Goal: Navigation & Orientation: Find specific page/section

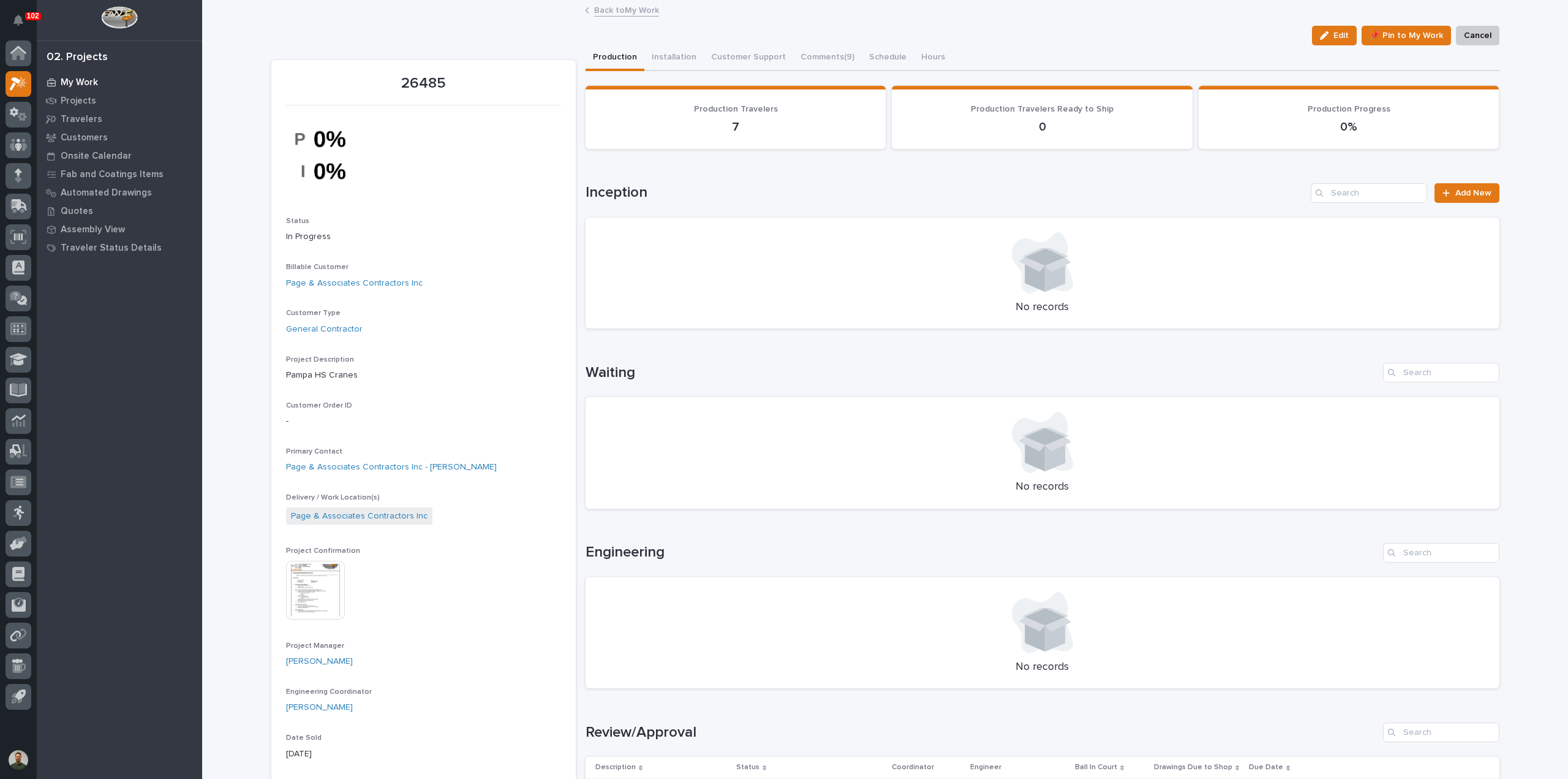
click at [75, 84] on p "My Work" at bounding box center [79, 82] width 37 height 11
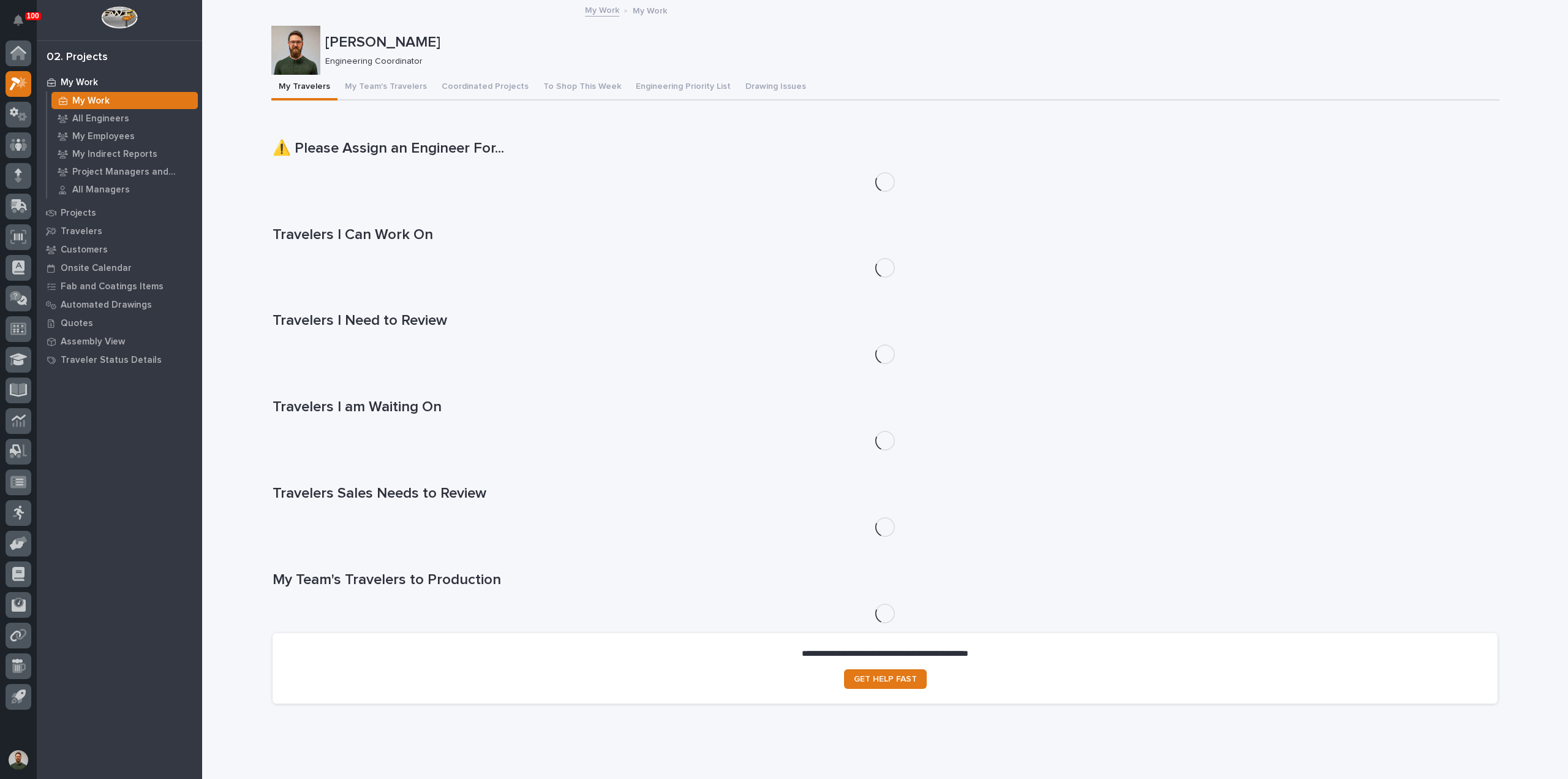
click at [89, 108] on div "My Work All Engineers My Employees My Indirect Reports Project Managers and Eng…" at bounding box center [124, 145] width 156 height 107
click at [98, 120] on p "All Engineers" at bounding box center [100, 118] width 57 height 11
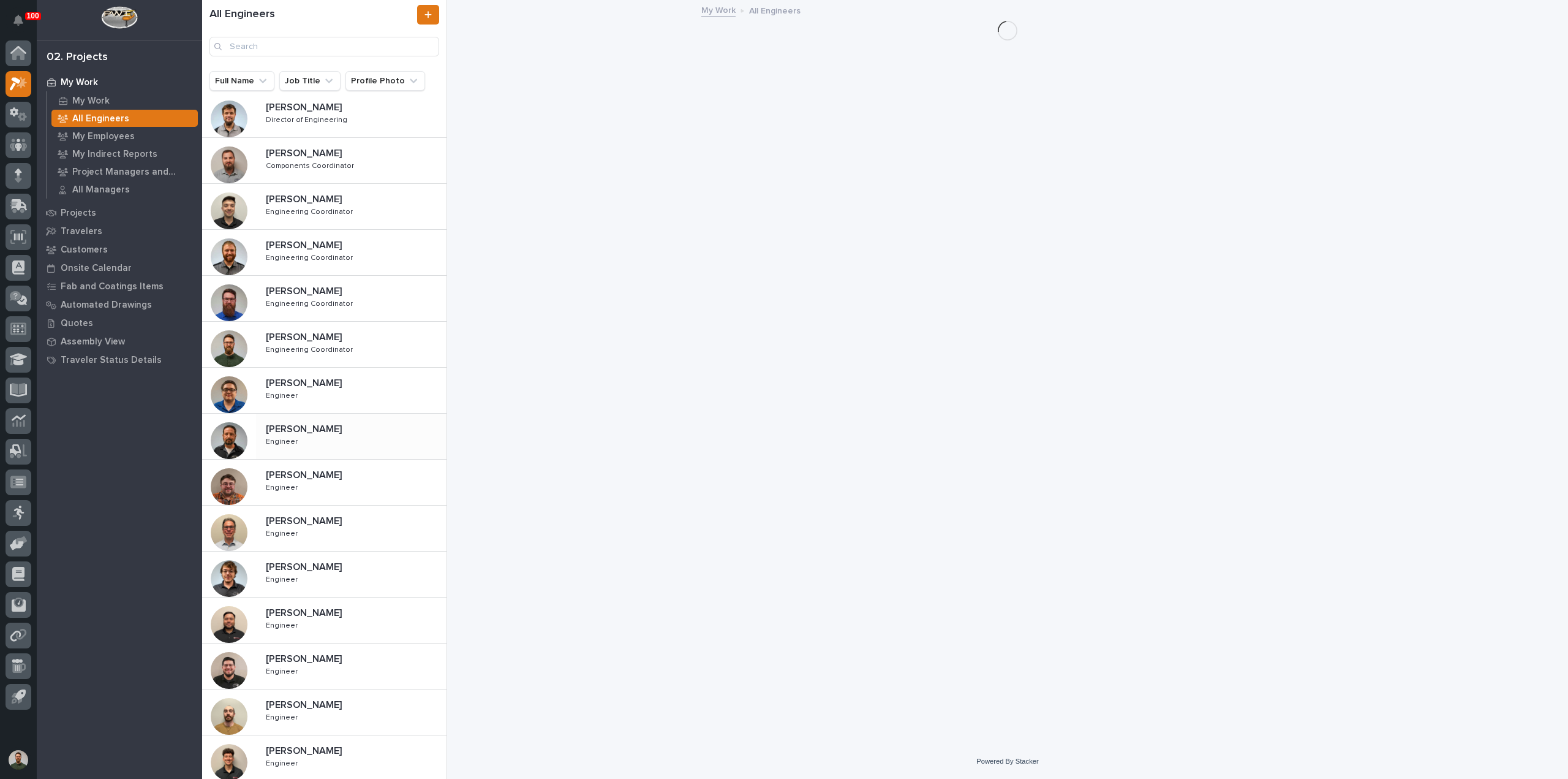
scroll to position [277, 0]
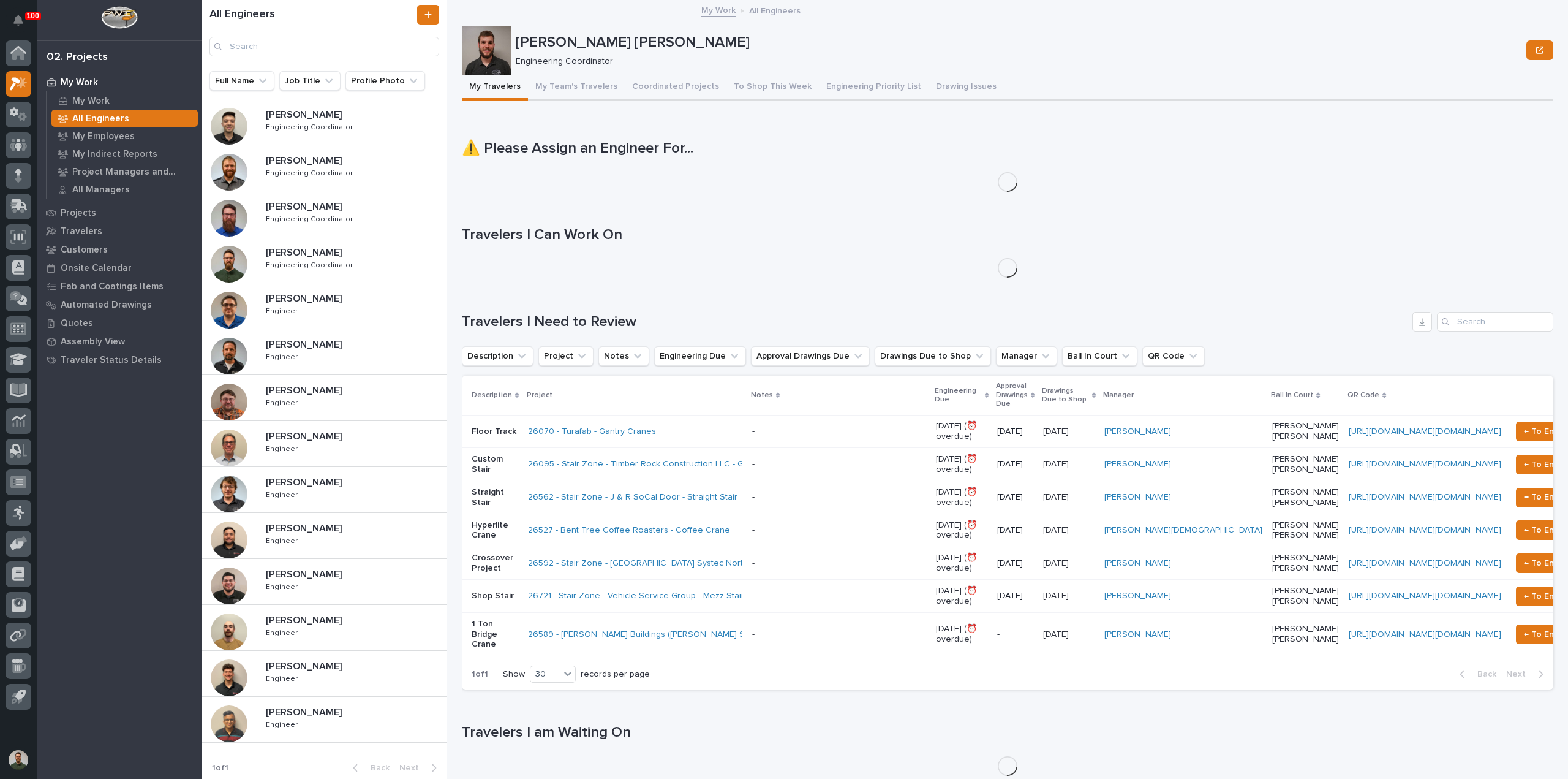
drag, startPoint x: 331, startPoint y: 577, endPoint x: 483, endPoint y: 760, distance: 237.9
click at [331, 577] on div "Juan Santillan Juan Santillan Engineer Engineer" at bounding box center [351, 581] width 190 height 35
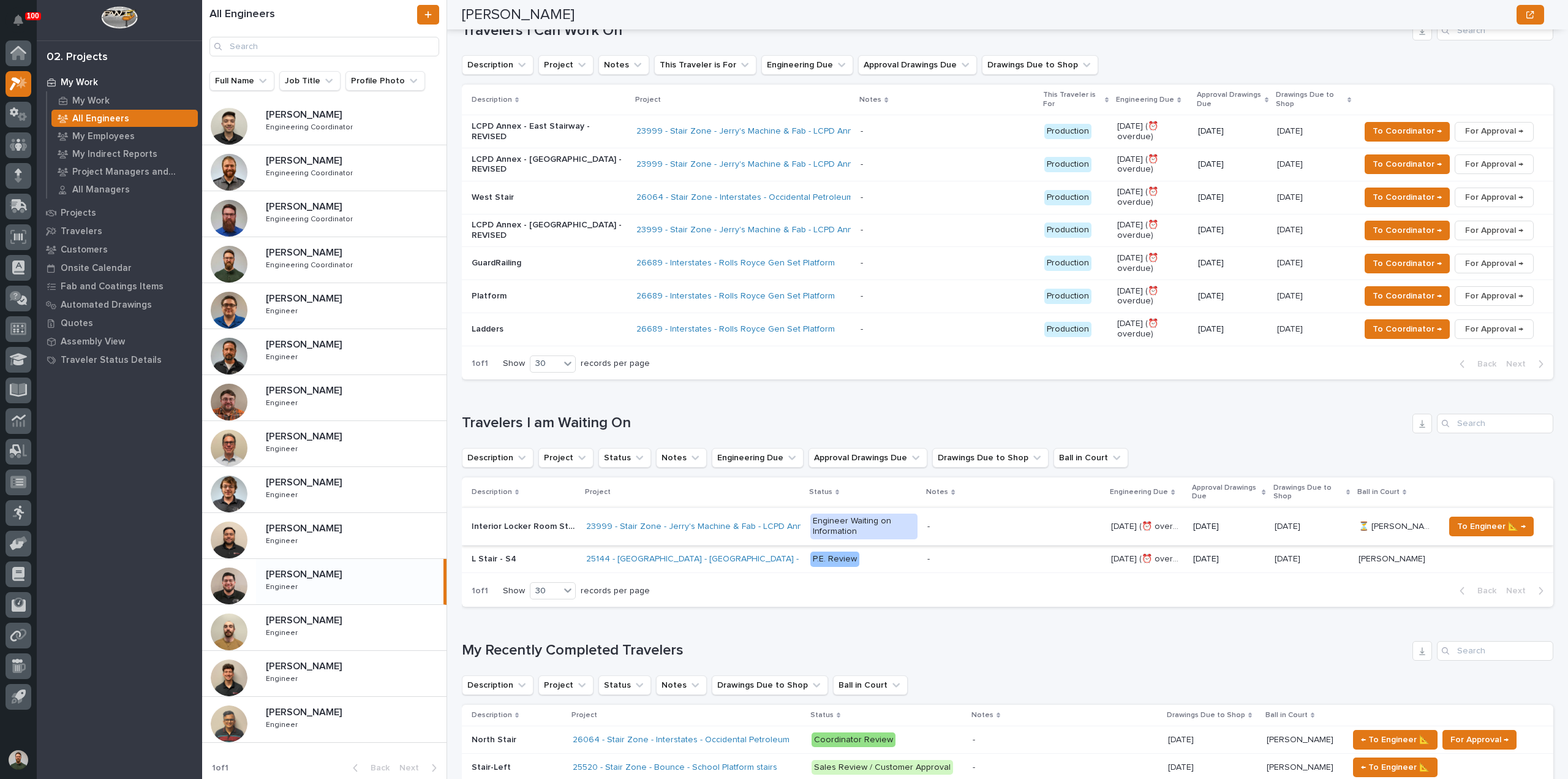
scroll to position [408, 0]
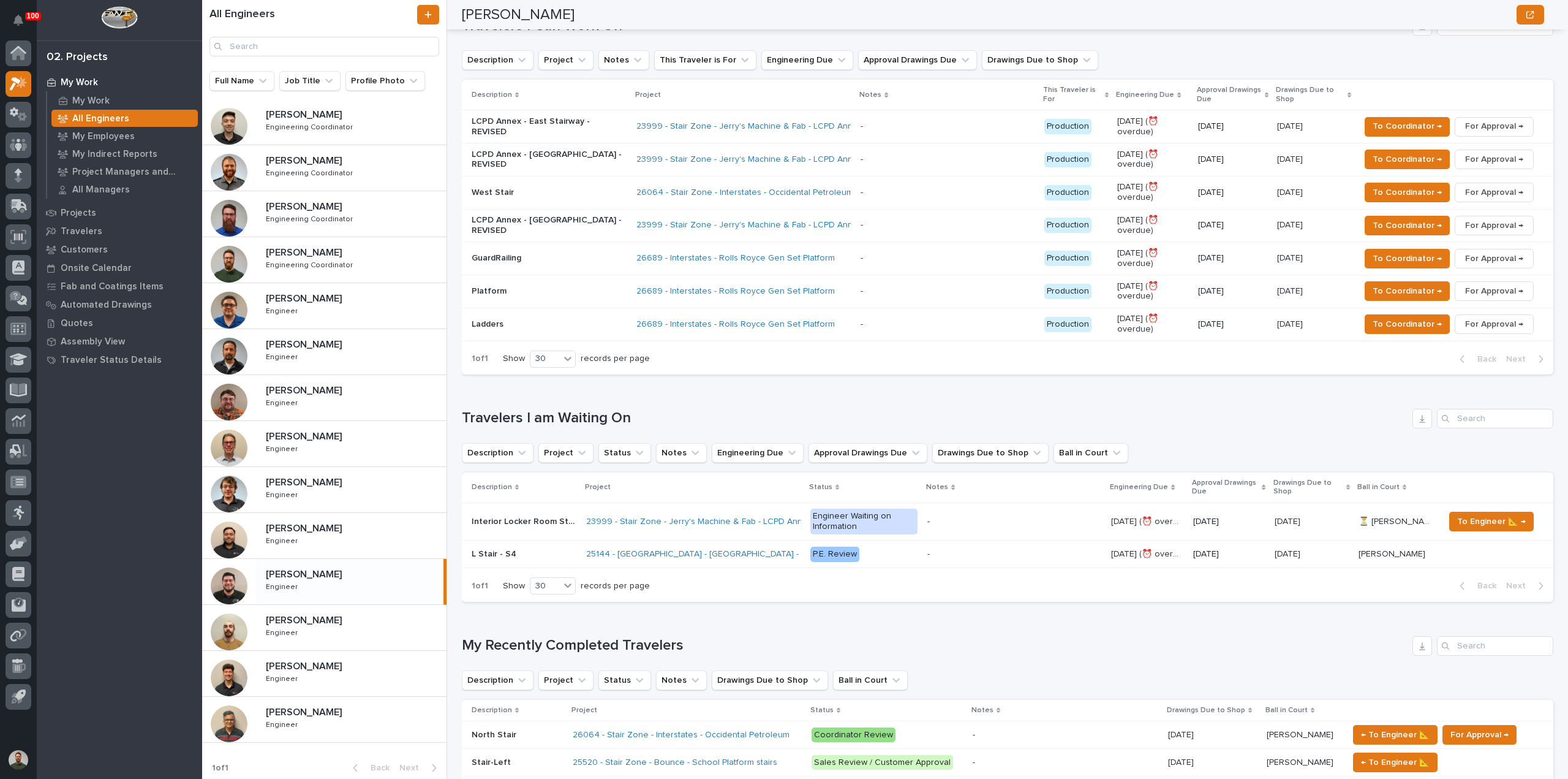
click at [655, 644] on h1 "My Recently Completed Travelers" at bounding box center [935, 646] width 946 height 18
click at [655, 628] on div "Loading... Saving… My Recently Completed Travelers Description Project Status N…" at bounding box center [1008, 771] width 1091 height 319
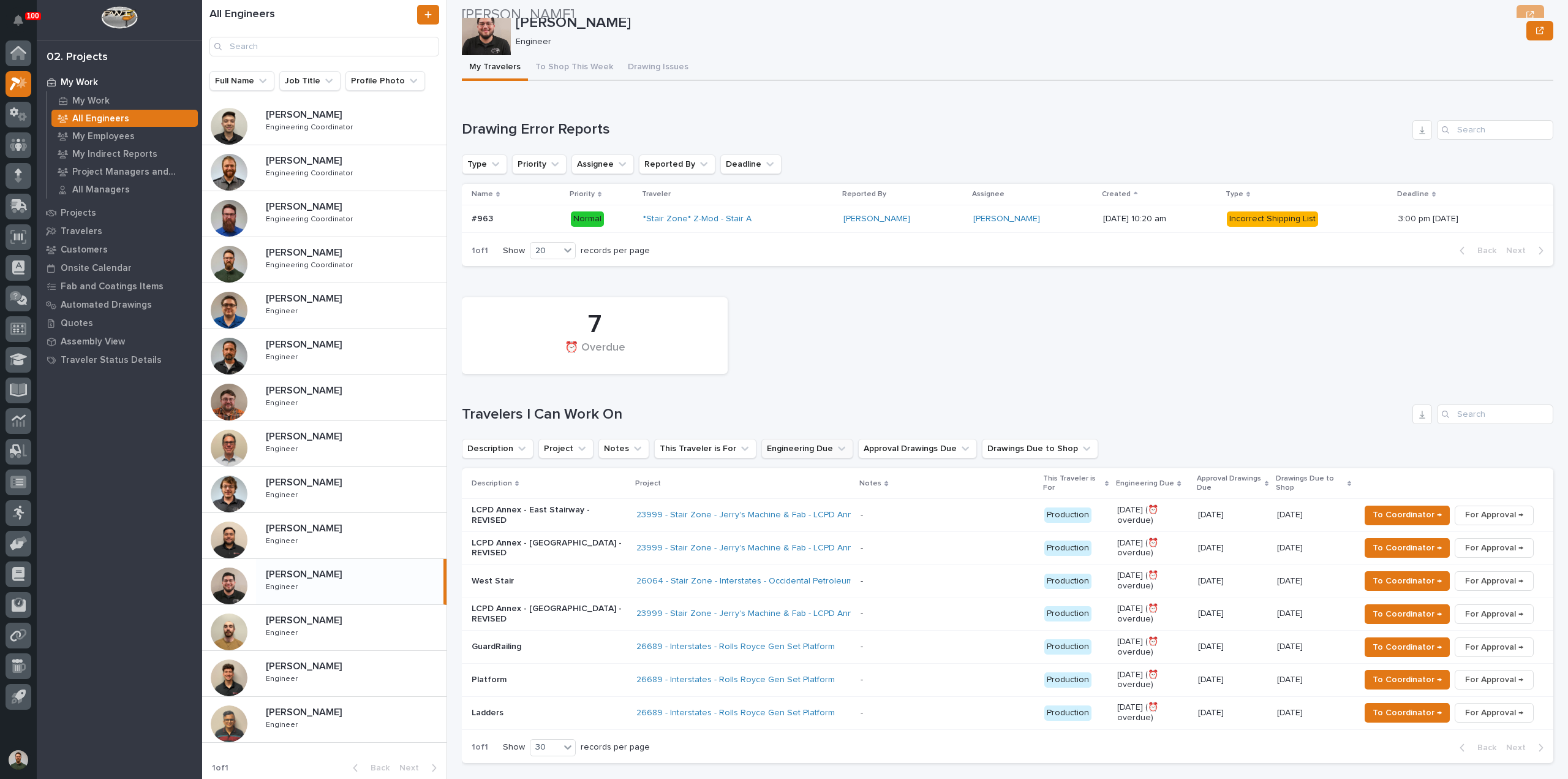
scroll to position [0, 0]
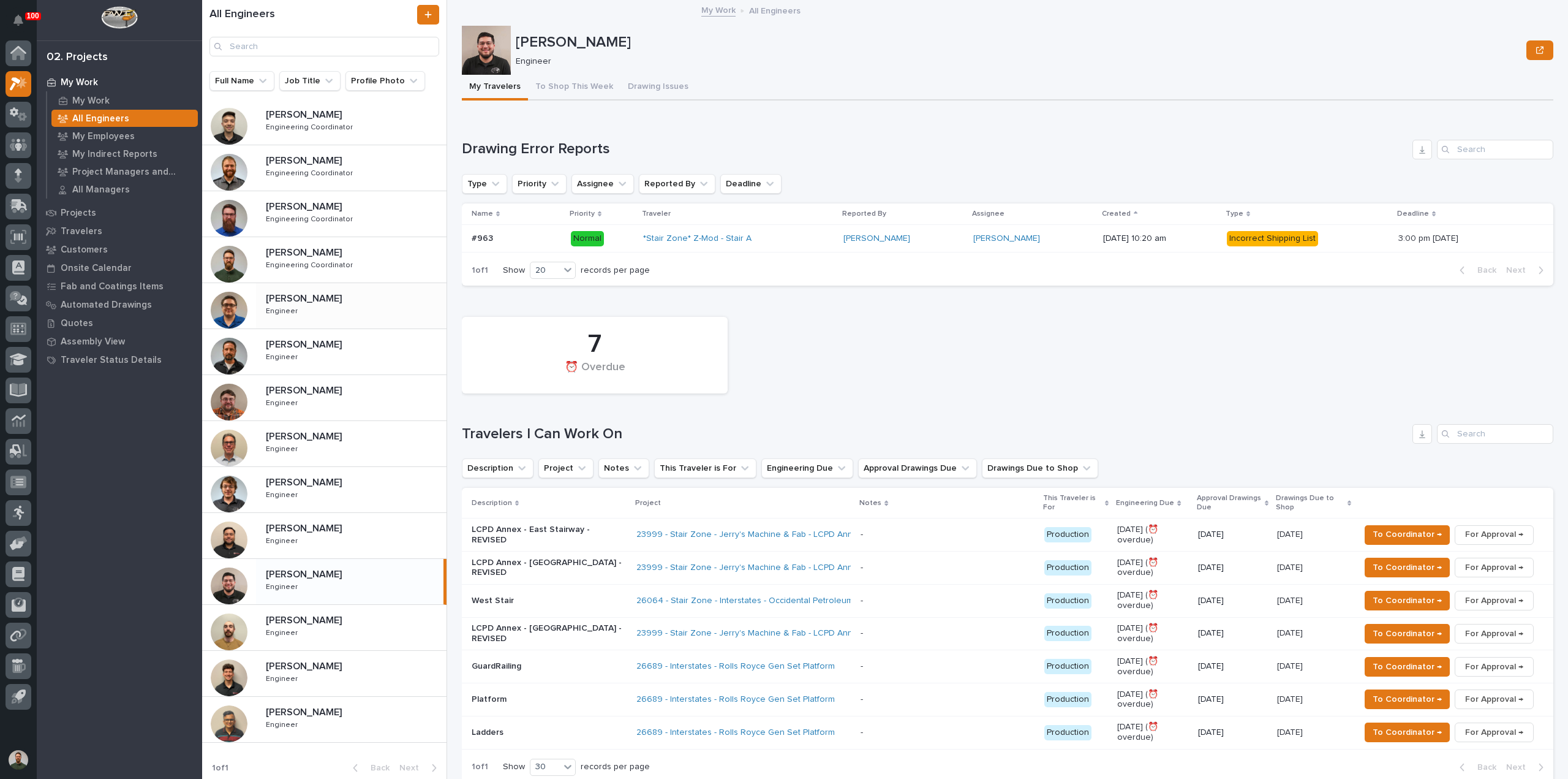
drag, startPoint x: 276, startPoint y: 281, endPoint x: 280, endPoint y: 287, distance: 7.2
click at [276, 283] on div "Caleb Kaufman Caleb Kaufman Engineer Engineer" at bounding box center [324, 307] width 244 height 46
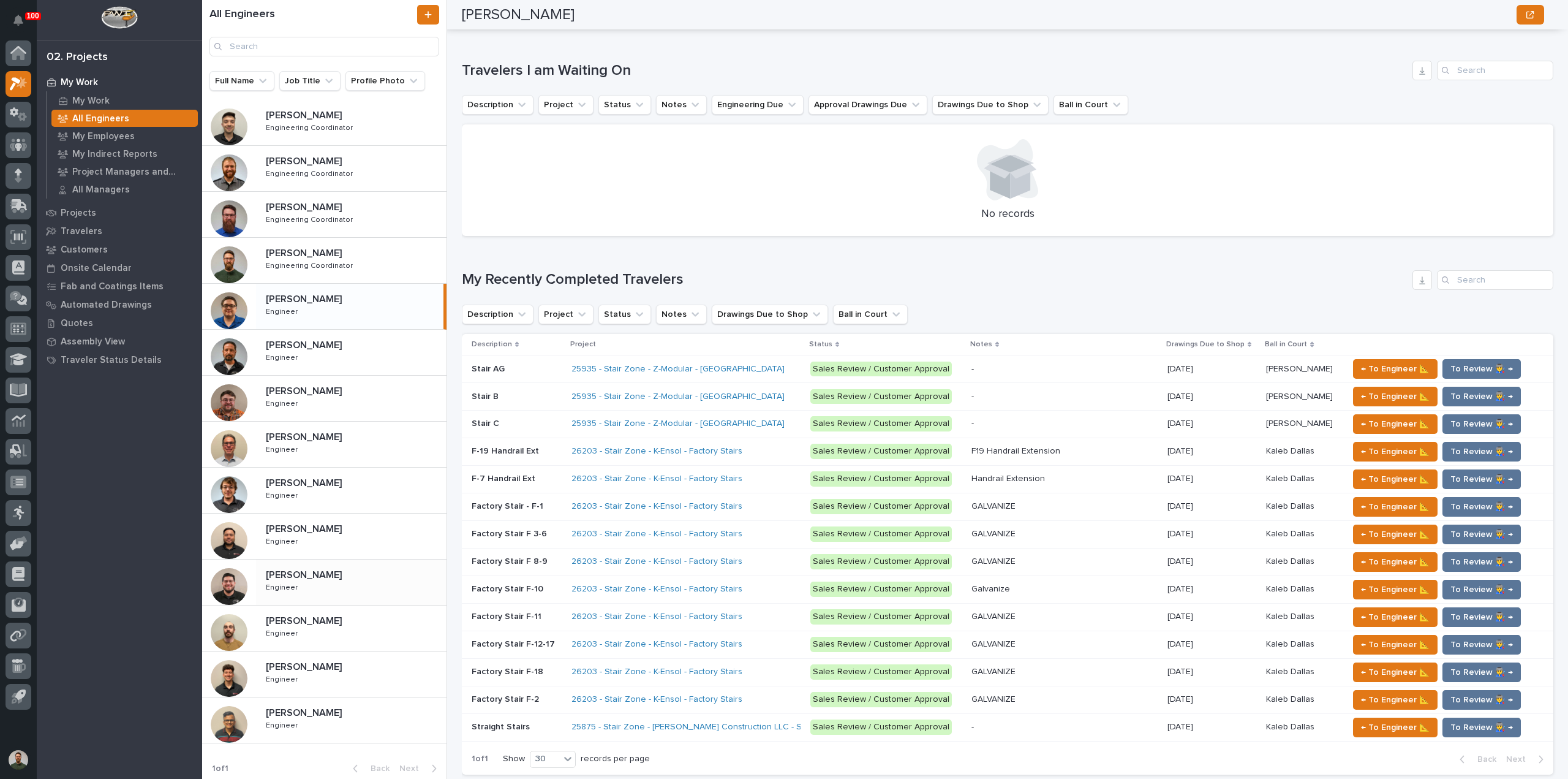
scroll to position [277, 0]
click at [678, 560] on link "26203 - Stair Zone - K-Ensol - Factory Stairs" at bounding box center [657, 562] width 171 height 10
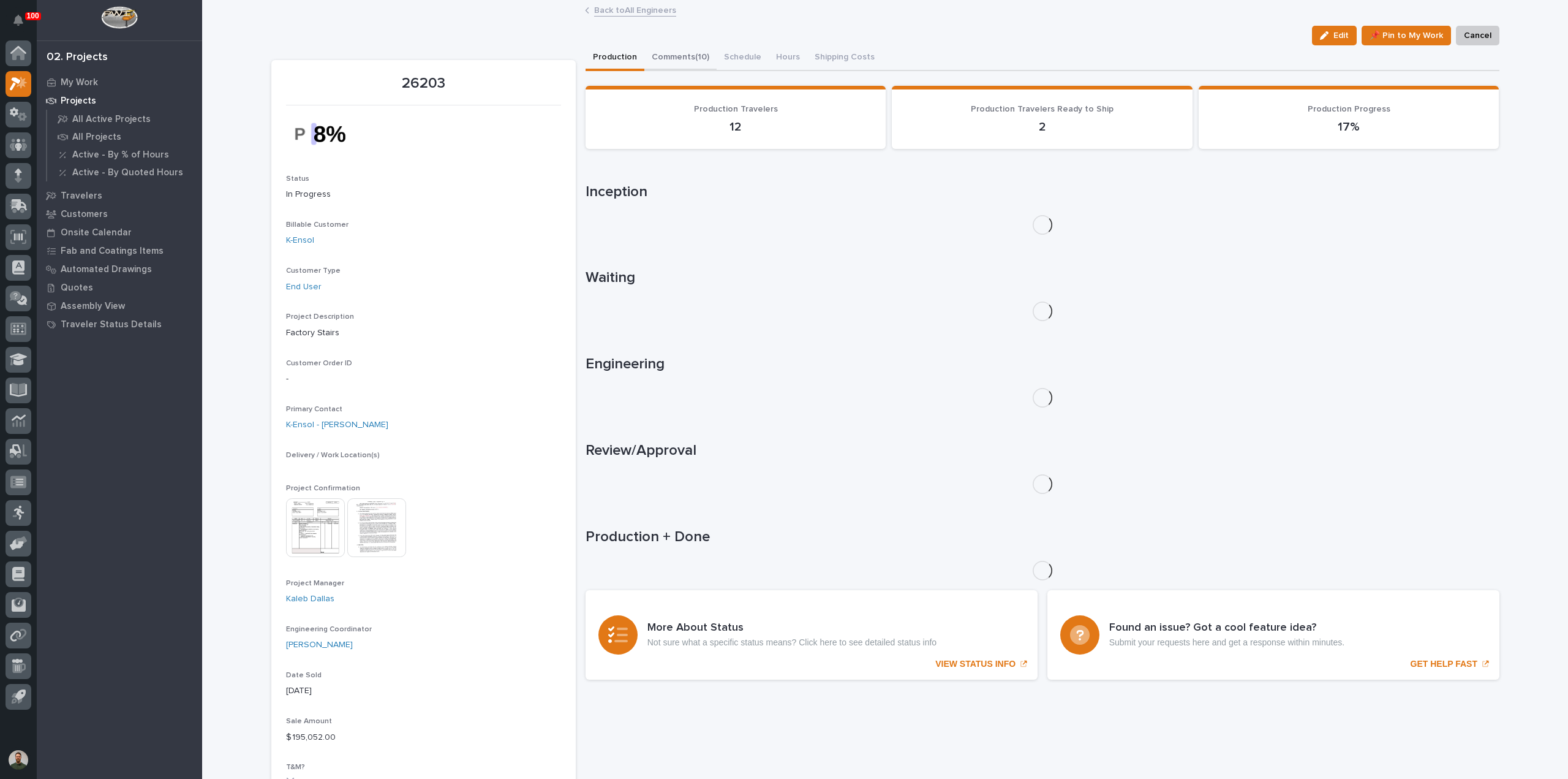
click at [664, 66] on button "Comments (10)" at bounding box center [681, 58] width 72 height 26
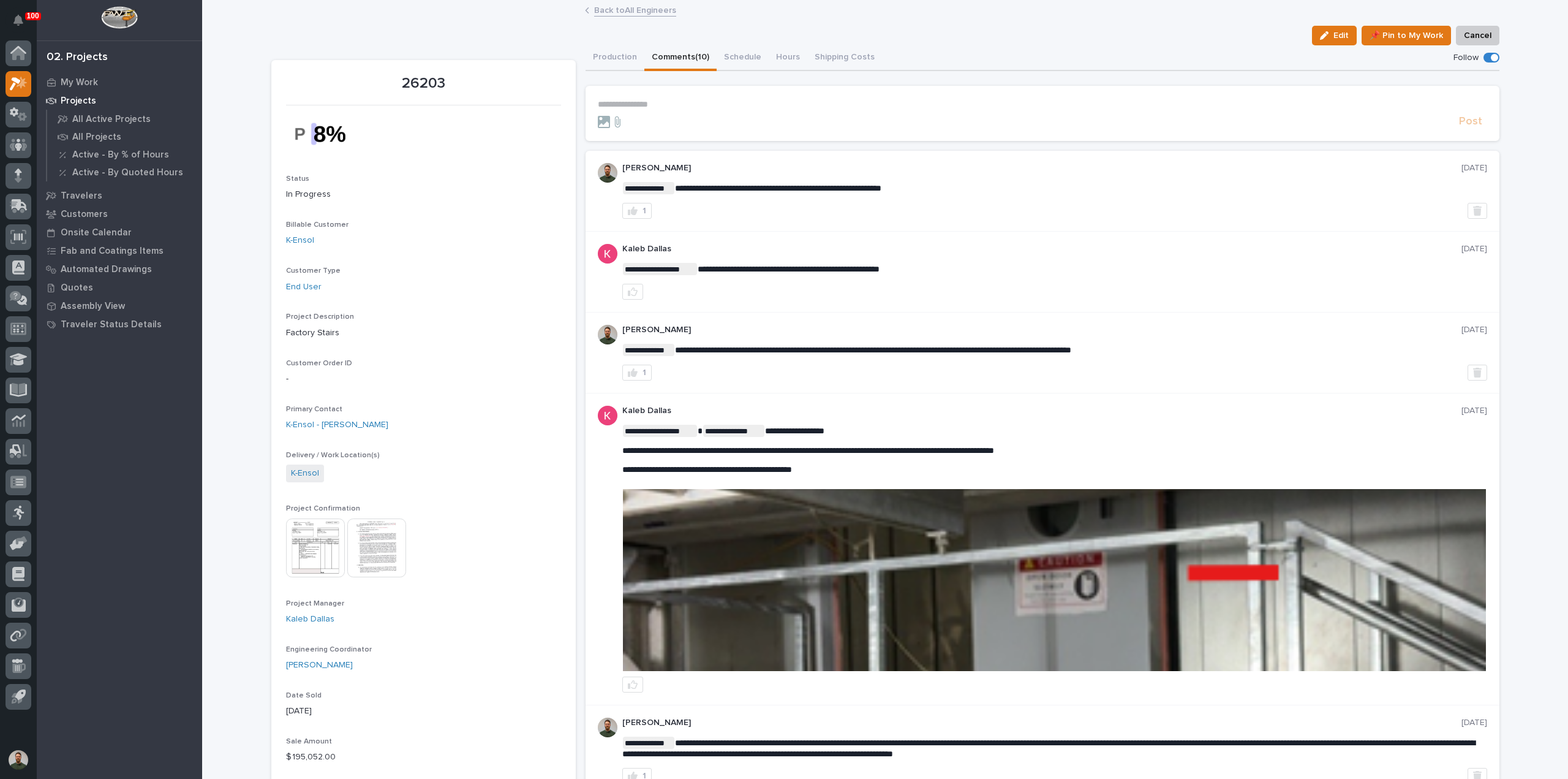
click at [782, 157] on div "**********" at bounding box center [1042, 191] width 914 height 81
click at [600, 55] on button "Production" at bounding box center [615, 58] width 59 height 26
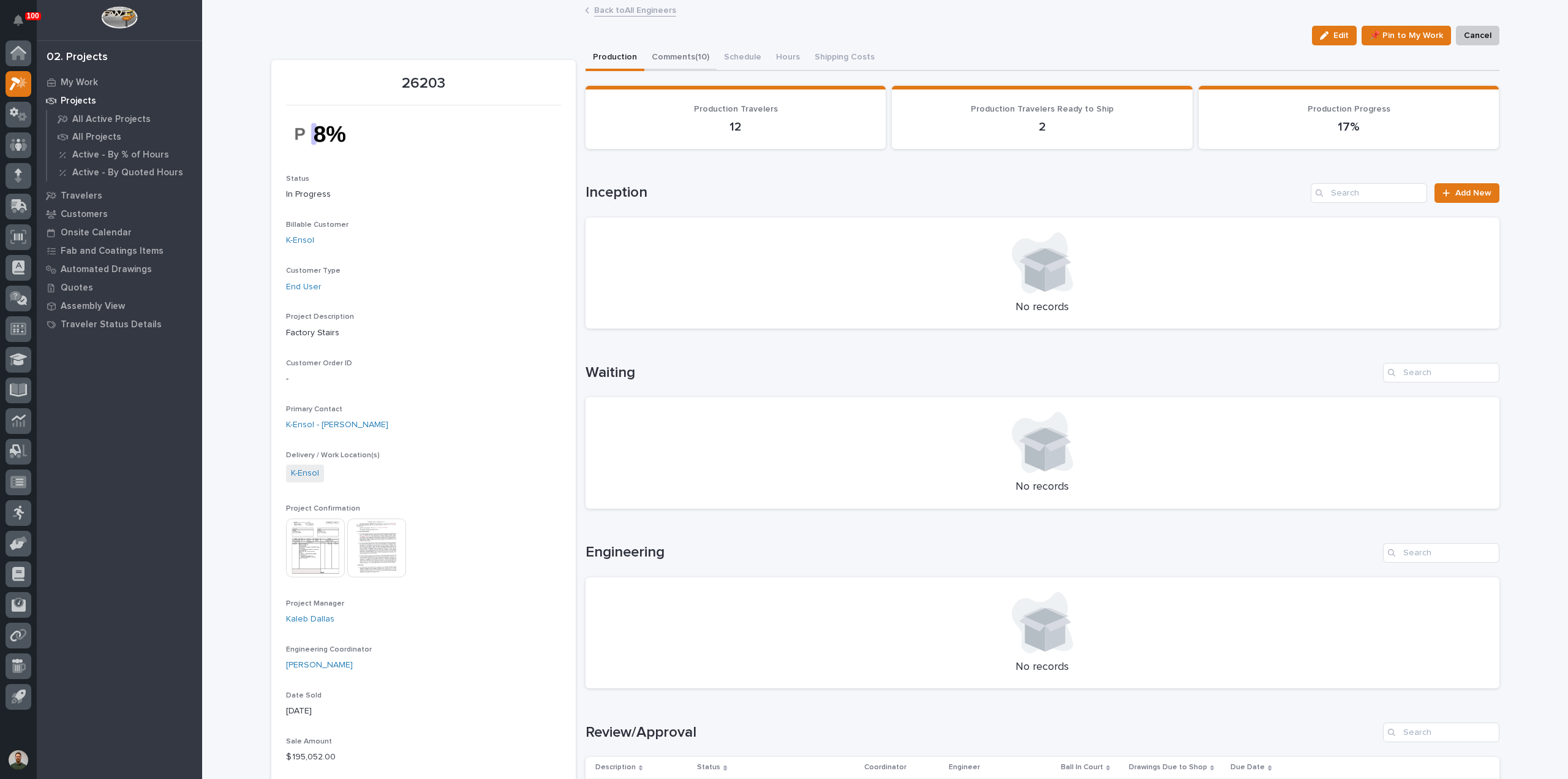
click at [675, 50] on button "Comments (10)" at bounding box center [681, 58] width 72 height 26
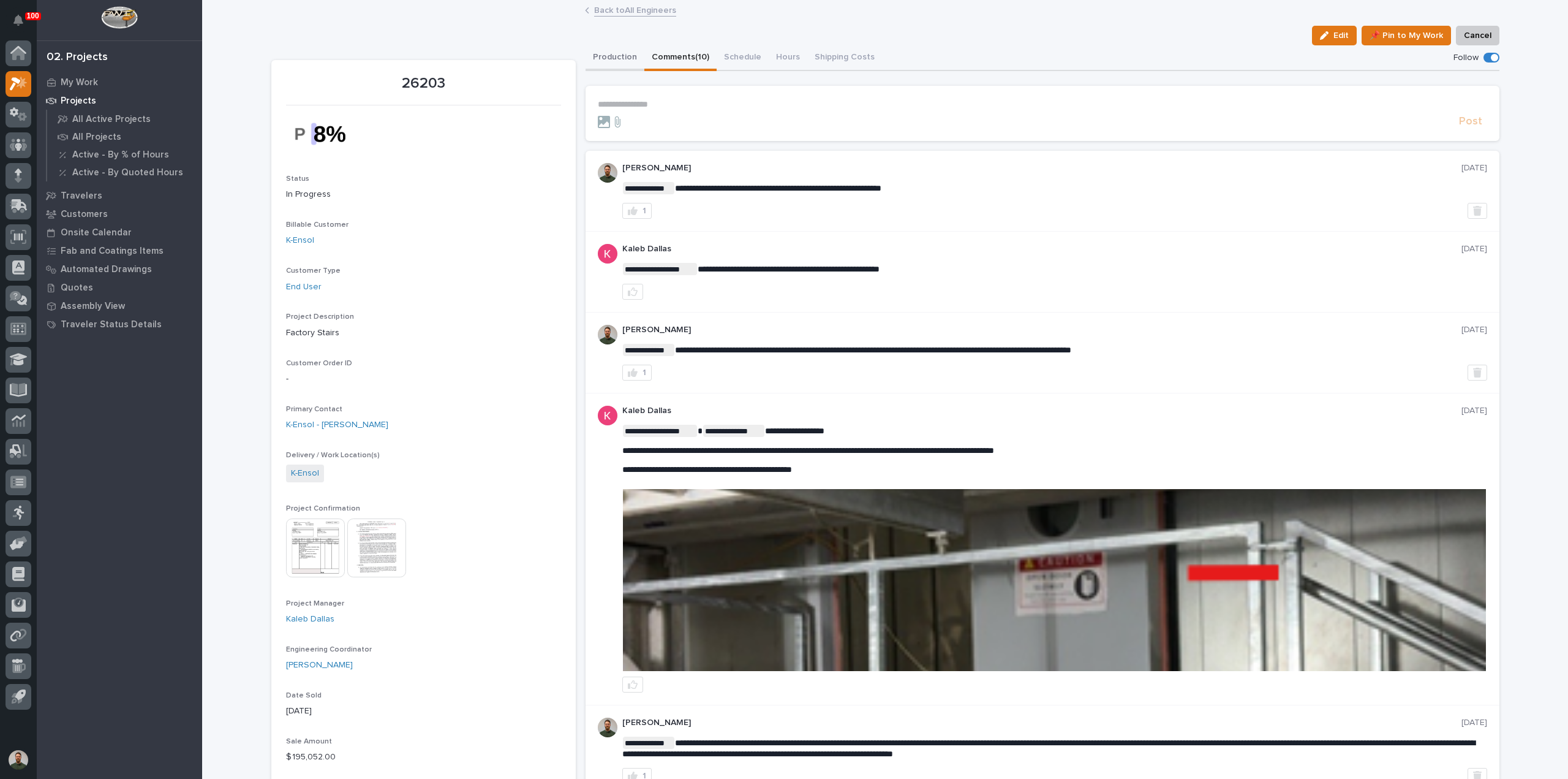
click at [613, 61] on button "Production" at bounding box center [615, 58] width 59 height 26
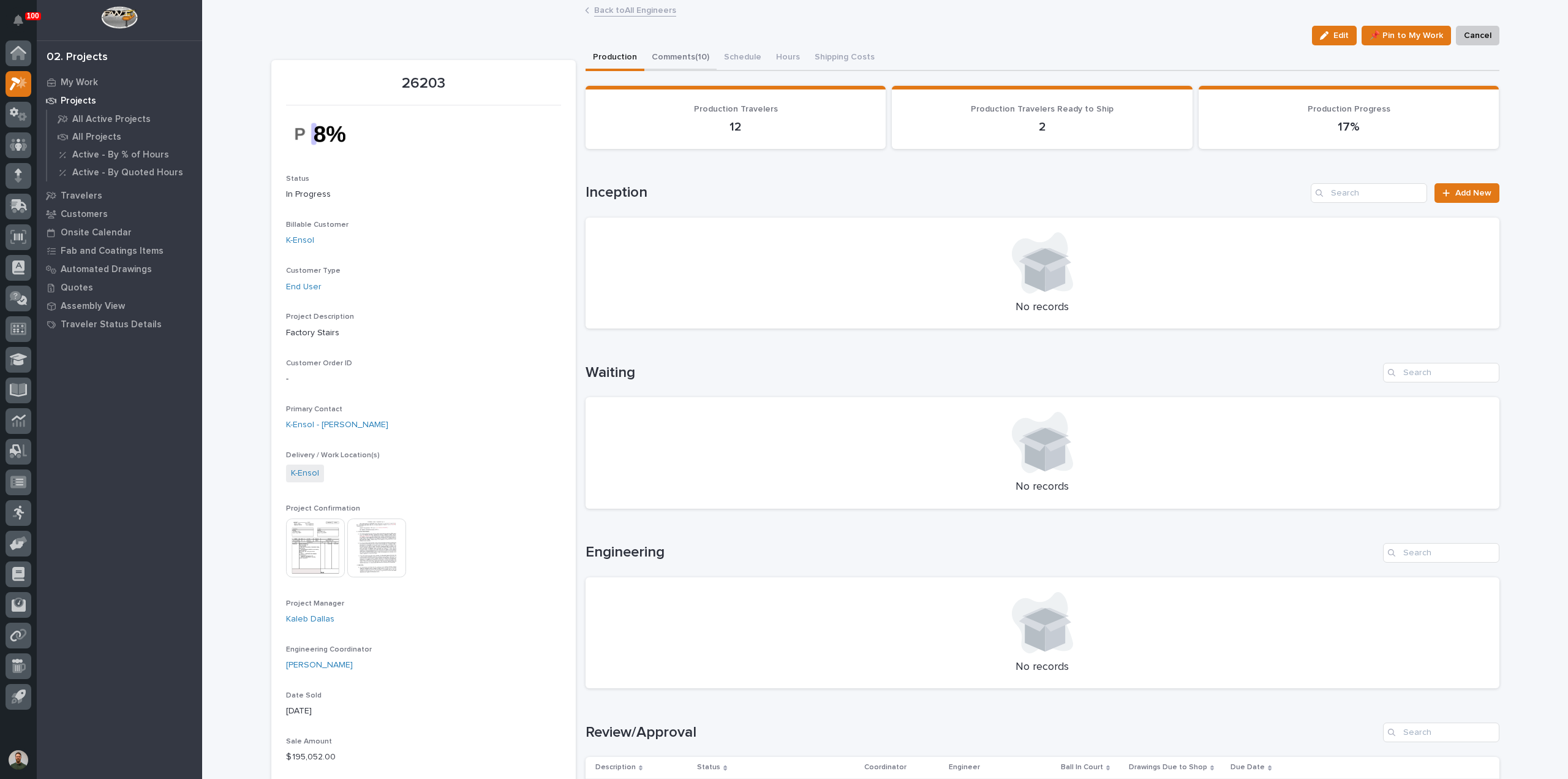
click at [660, 67] on button "Comments (10)" at bounding box center [681, 58] width 72 height 26
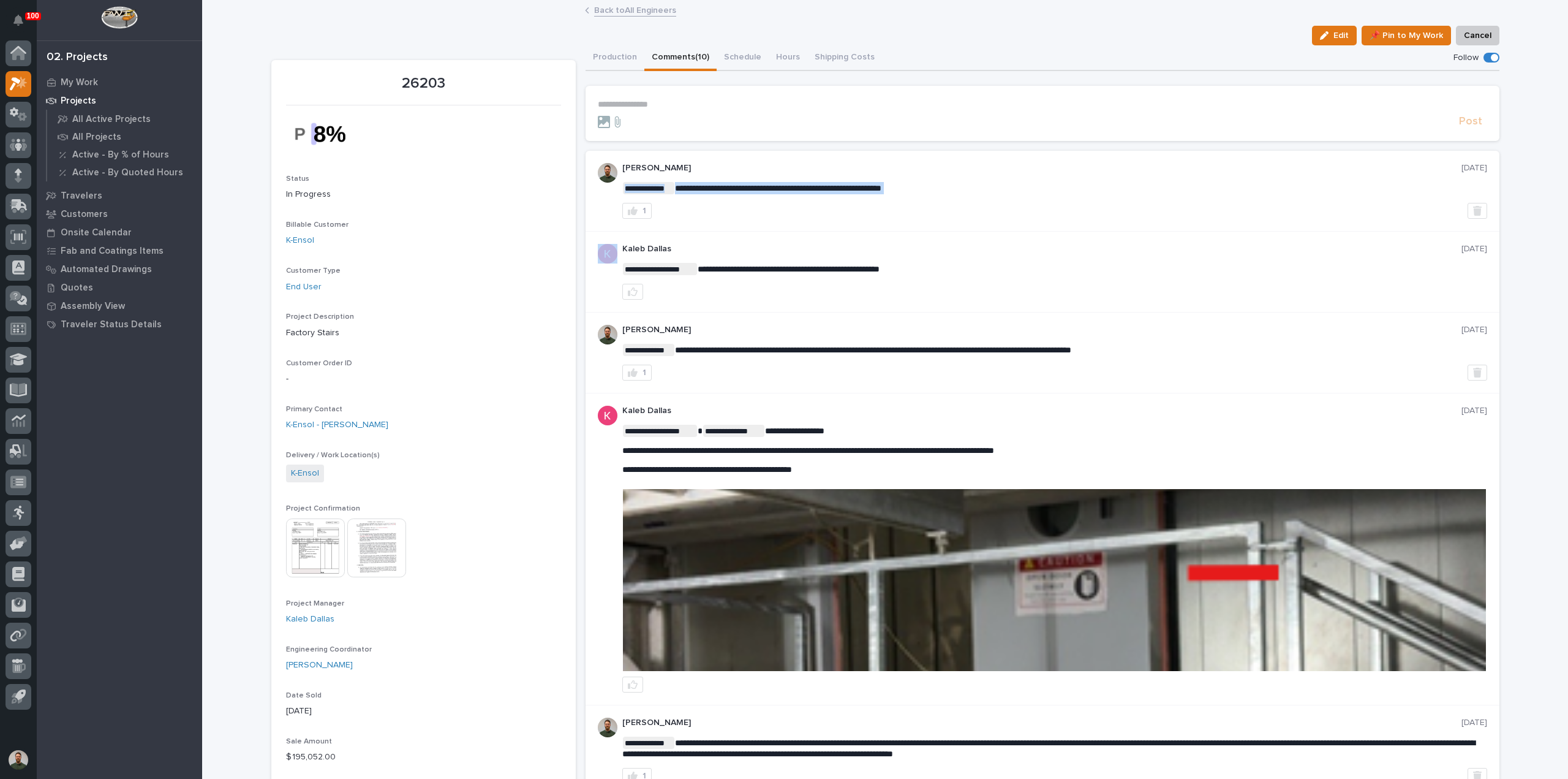
click at [781, 194] on p "**********" at bounding box center [1055, 188] width 865 height 12
drag, startPoint x: 413, startPoint y: 74, endPoint x: 345, endPoint y: 157, distance: 107.3
click at [413, 77] on p "26203" at bounding box center [424, 84] width 275 height 18
click at [411, 80] on p "26203" at bounding box center [424, 84] width 275 height 18
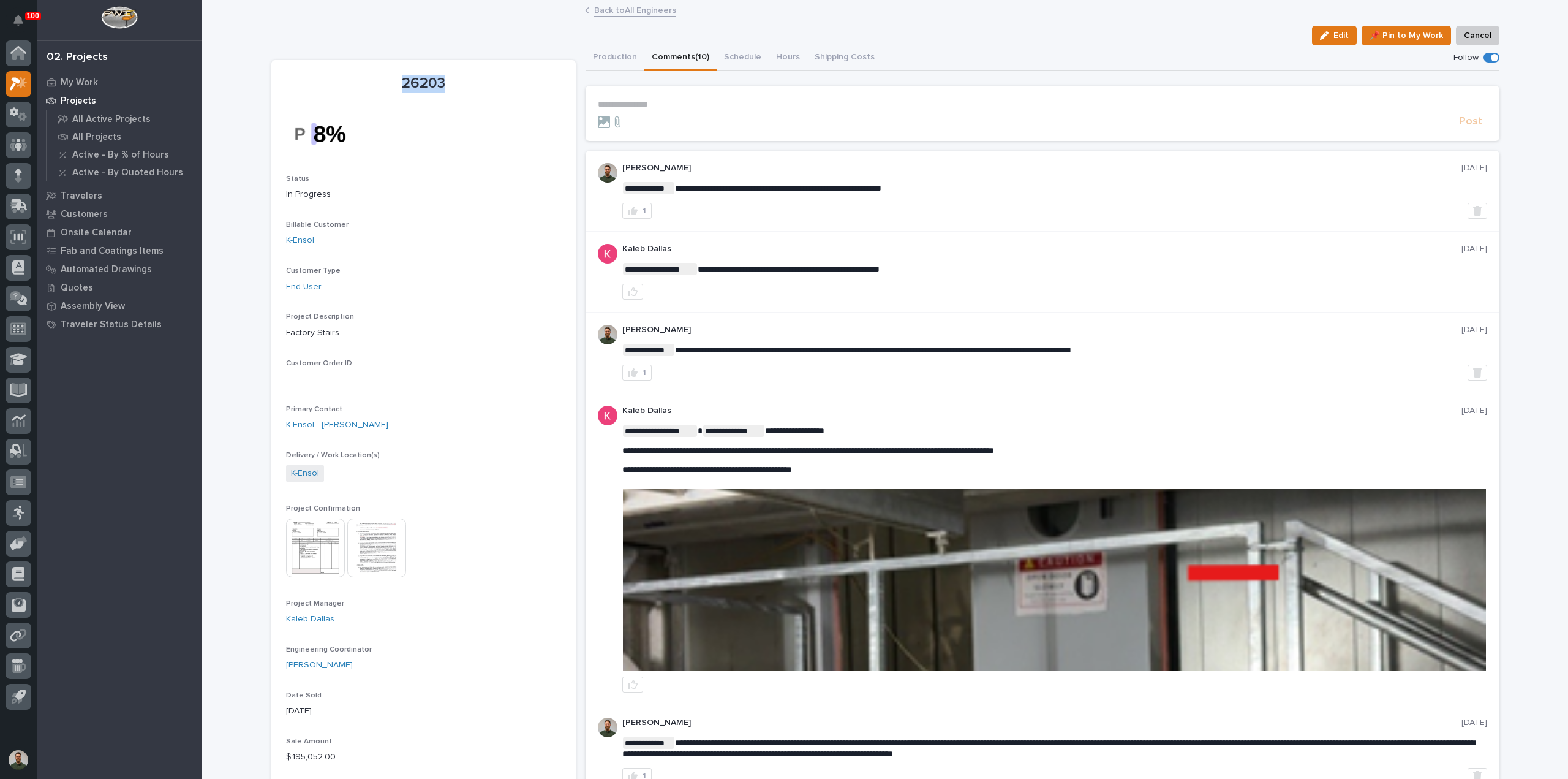
click at [411, 80] on p "26203" at bounding box center [424, 84] width 275 height 18
